Goal: Task Accomplishment & Management: Complete application form

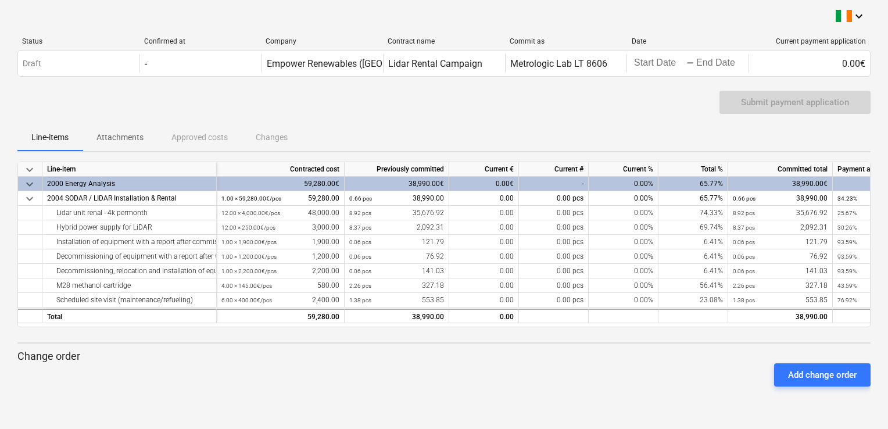
click at [454, 391] on div at bounding box center [443, 390] width 853 height 9
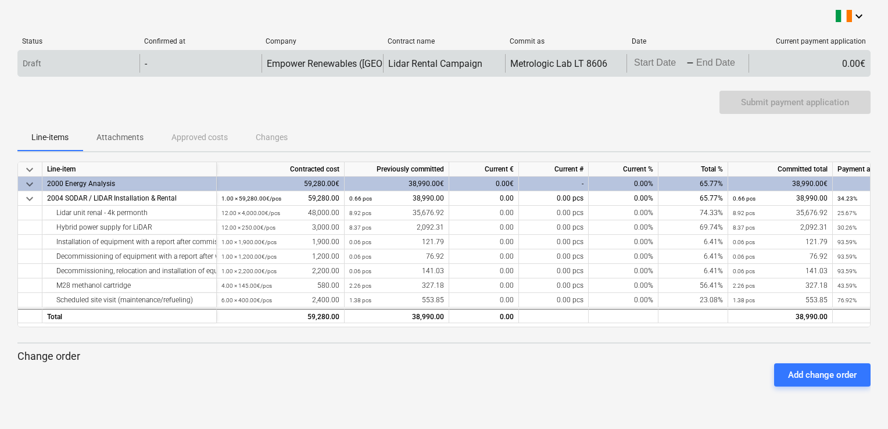
click at [655, 62] on body "keyboard_arrow_down Status Confirmed at Company Contract name Commit as Date Cu…" at bounding box center [444, 214] width 888 height 429
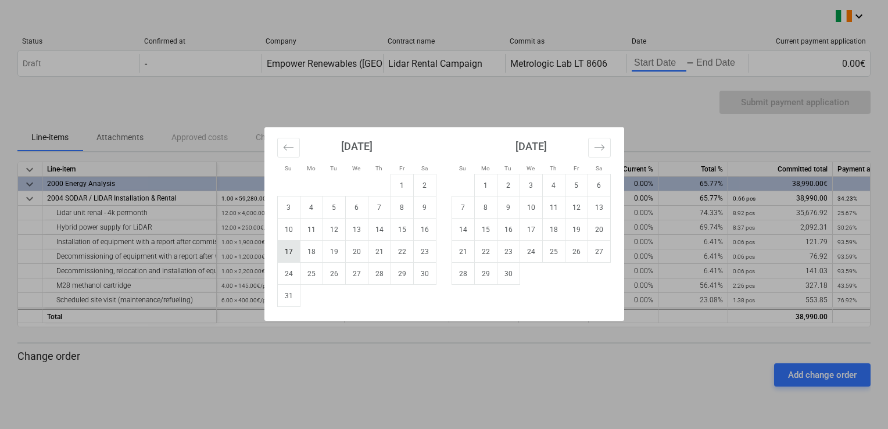
click at [286, 252] on td "17" at bounding box center [288, 251] width 23 height 22
type input "[DATE]"
click at [511, 231] on td "16" at bounding box center [508, 229] width 23 height 22
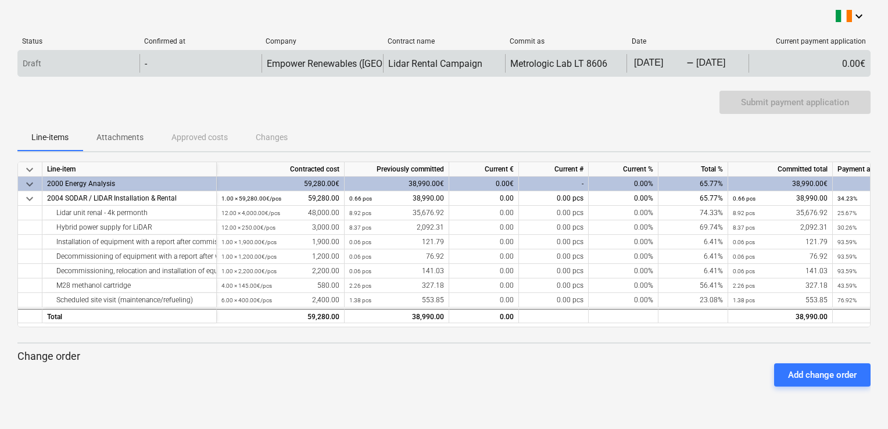
click at [688, 63] on div "-" at bounding box center [690, 63] width 8 height 7
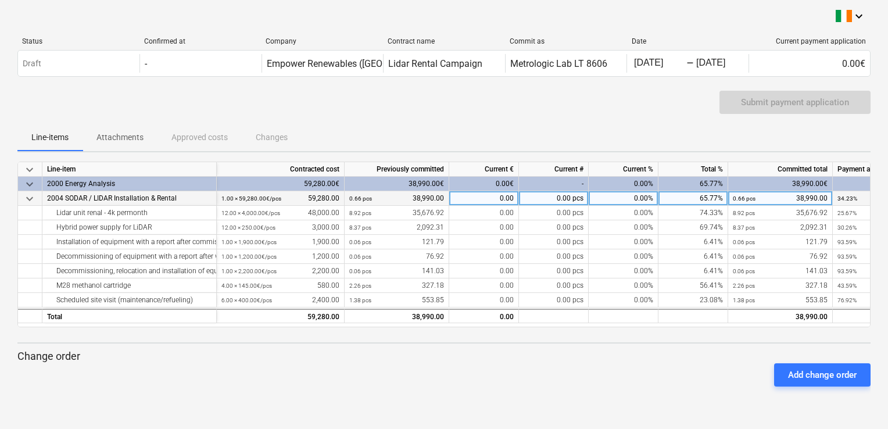
click at [487, 199] on div "0.00" at bounding box center [484, 198] width 70 height 15
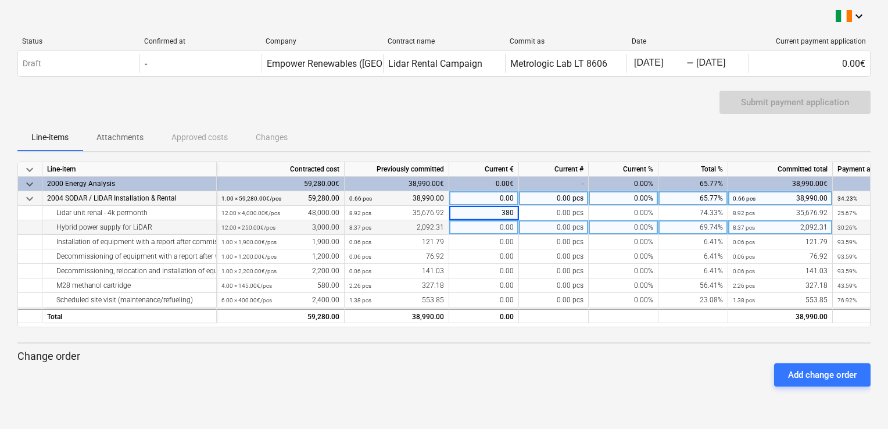
type input "3800"
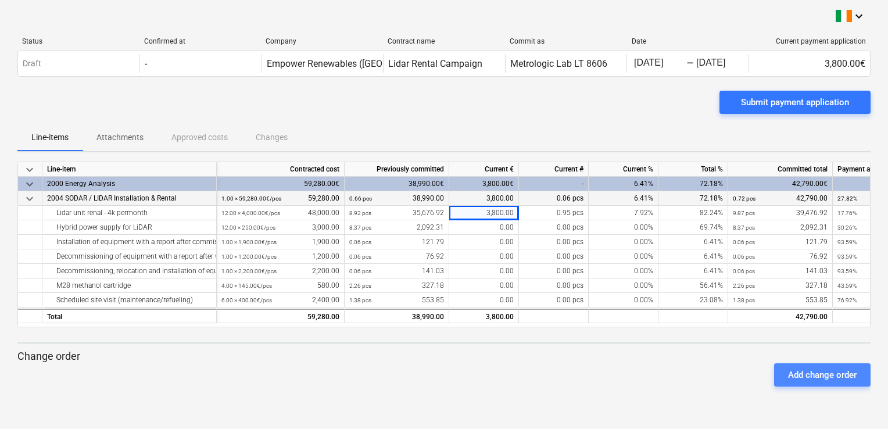
click at [815, 372] on div "Add change order" at bounding box center [822, 374] width 69 height 15
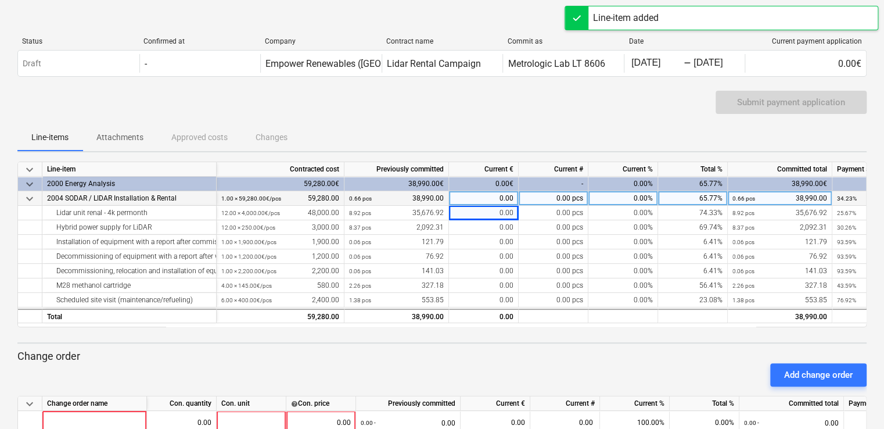
scroll to position [51, 0]
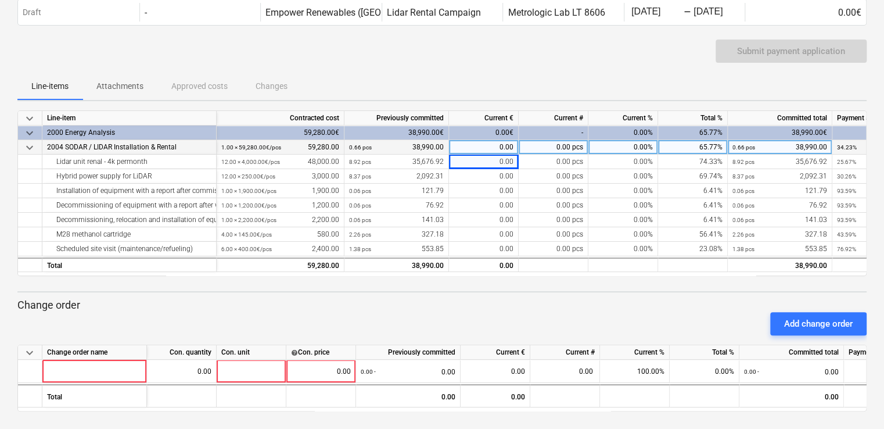
click at [870, 367] on div "keyboard_arrow_down Status Confirmed at Company Contract name Commit as Date Cu…" at bounding box center [442, 189] width 884 height 481
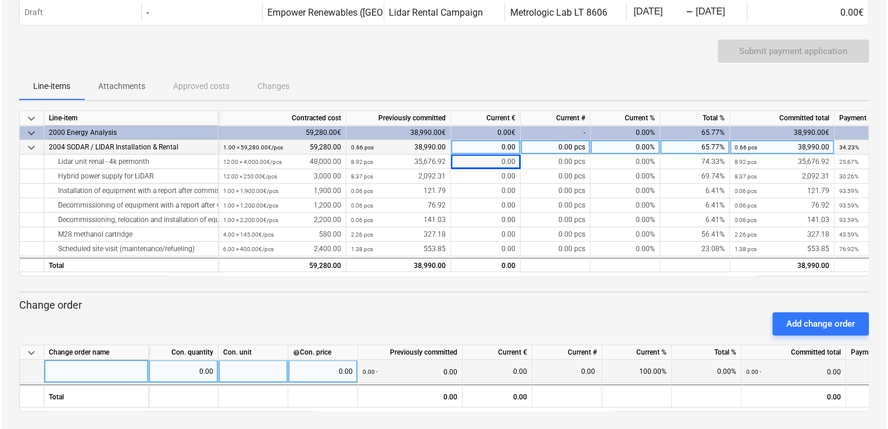
scroll to position [0, 107]
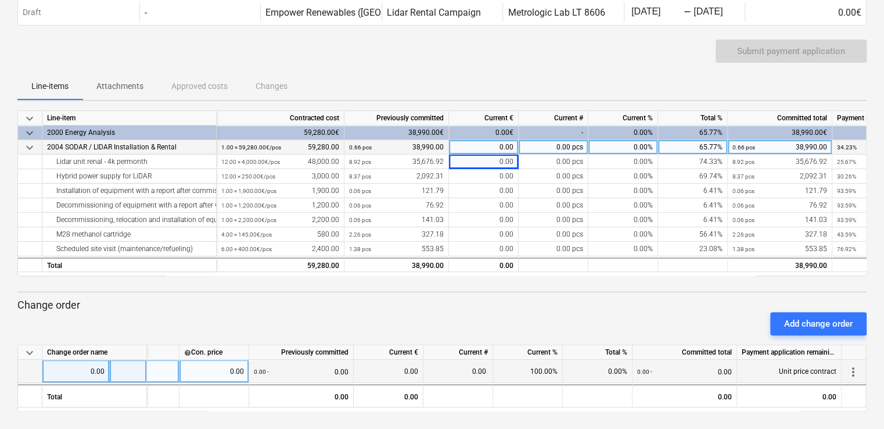
click at [858, 373] on span "more_vert" at bounding box center [853, 372] width 14 height 14
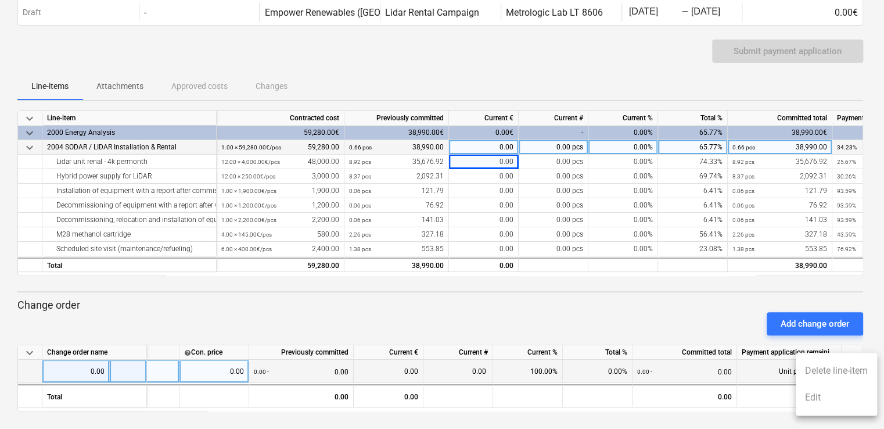
scroll to position [0, 106]
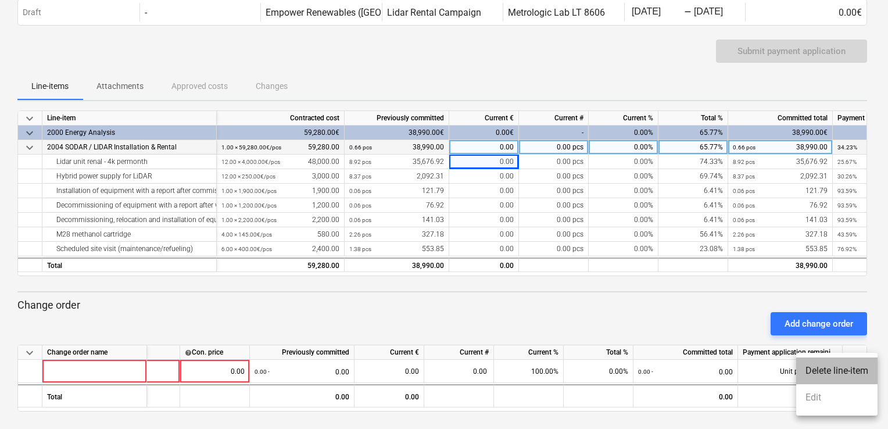
click at [833, 362] on li "Delete line-item" at bounding box center [836, 370] width 81 height 27
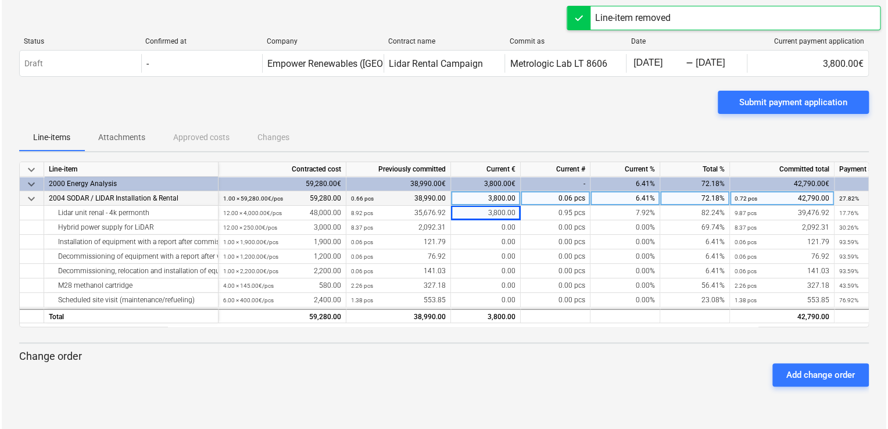
scroll to position [0, 0]
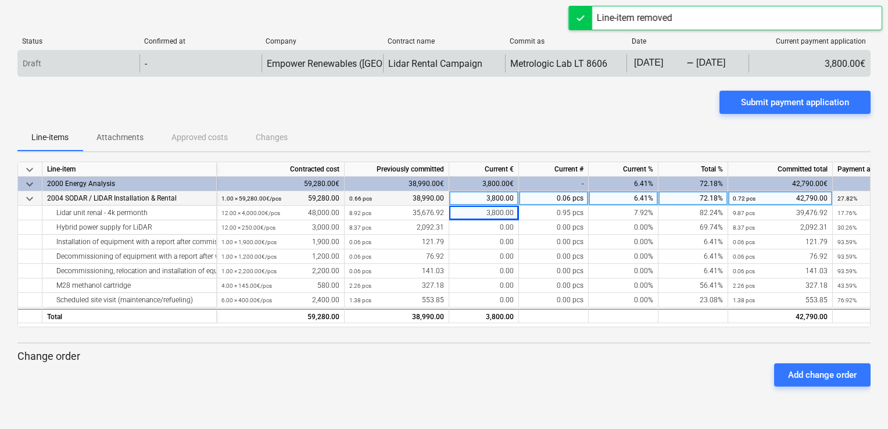
click at [667, 62] on body "keyboard_arrow_down Status Confirmed at Company Contract name Commit as Date Cu…" at bounding box center [444, 214] width 888 height 429
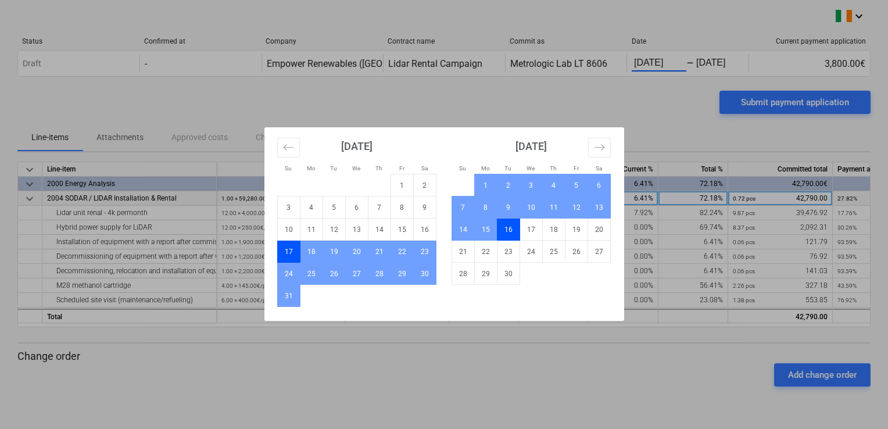
click at [655, 107] on div "Su Mo Tu We Th Fr Sa Su Mo Tu We Th Fr Sa [DATE] 1 2 3 4 5 6 7 8 9 10 11 12 13 …" at bounding box center [444, 214] width 888 height 429
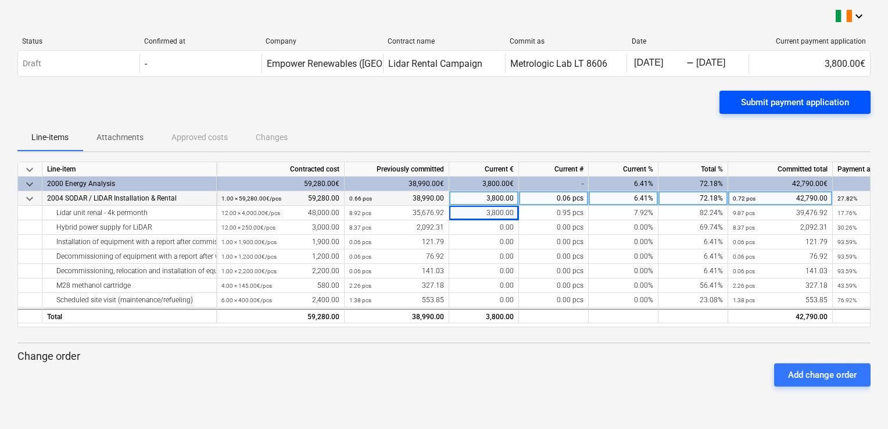
click at [755, 100] on div "Submit payment application" at bounding box center [795, 102] width 108 height 15
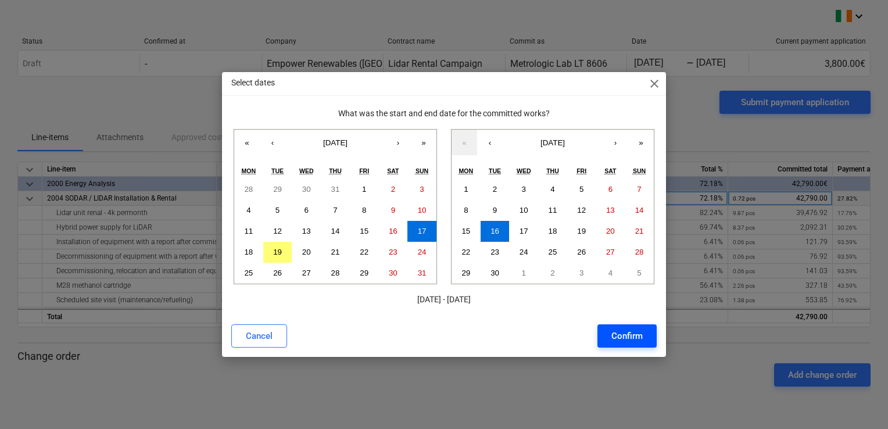
click at [622, 342] on div "Confirm" at bounding box center [626, 335] width 31 height 15
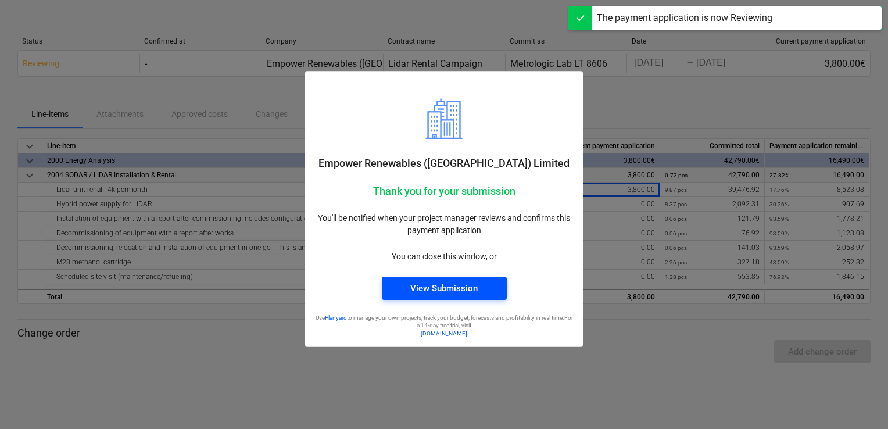
click at [454, 286] on div "View Submission" at bounding box center [443, 288] width 67 height 15
